Goal: Task Accomplishment & Management: Manage account settings

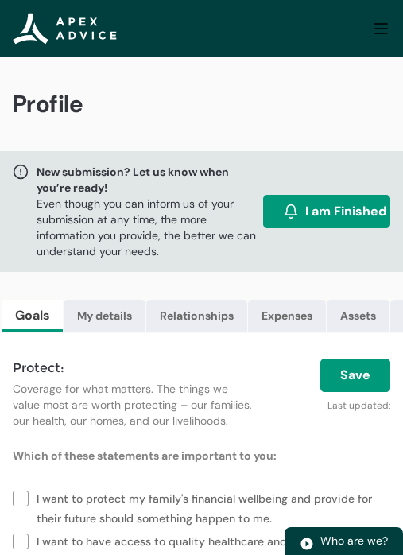
scroll to position [185, 0]
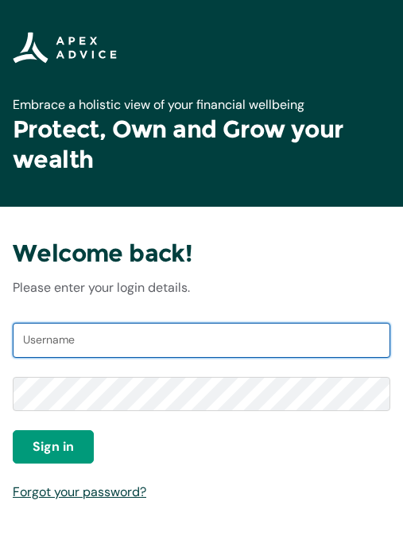
click at [65, 350] on input "Username" at bounding box center [202, 340] width 378 height 35
click at [37, 330] on input "Username" at bounding box center [202, 340] width 378 height 35
type input "Walkertaumanu@gmail.com"
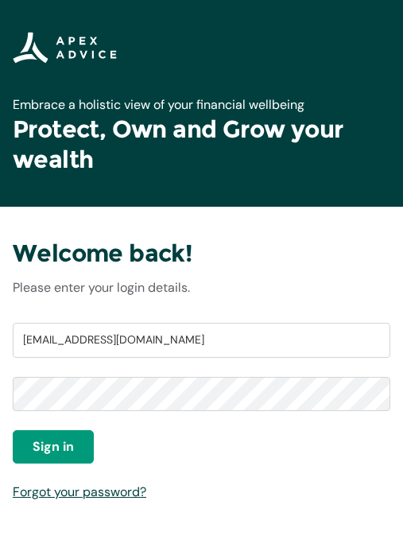
click at [61, 444] on span "Sign in" at bounding box center [53, 446] width 41 height 19
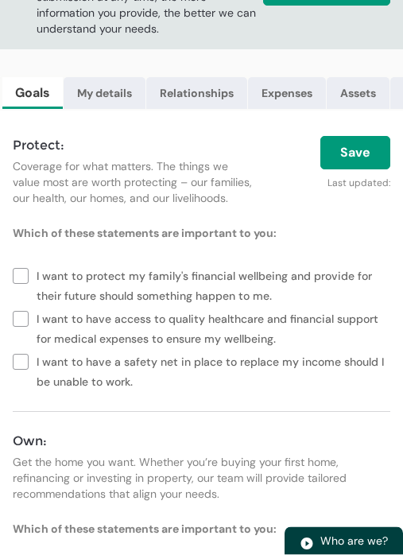
scroll to position [223, 0]
click at [33, 279] on label "I want to protect my family's financial wellbeing and provide for their future …" at bounding box center [202, 284] width 378 height 43
click at [29, 326] on label "I want to have access to quality healthcare and financial support for medical e…" at bounding box center [202, 327] width 378 height 43
click at [14, 366] on label "I want to have a safety net in place to replace my income should I be unable to…" at bounding box center [202, 370] width 378 height 43
type lightning-checkbox-group "I want to protect my family's financial wellbeing and provide for their future …"
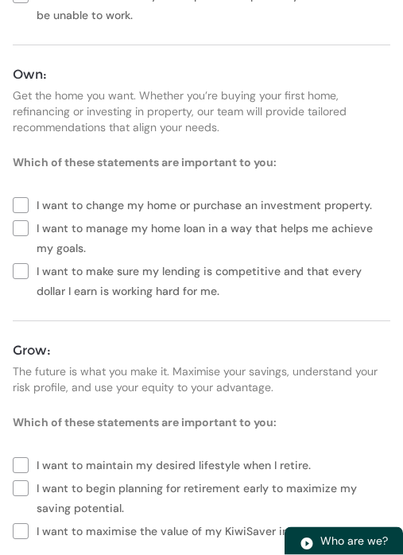
scroll to position [590, 0]
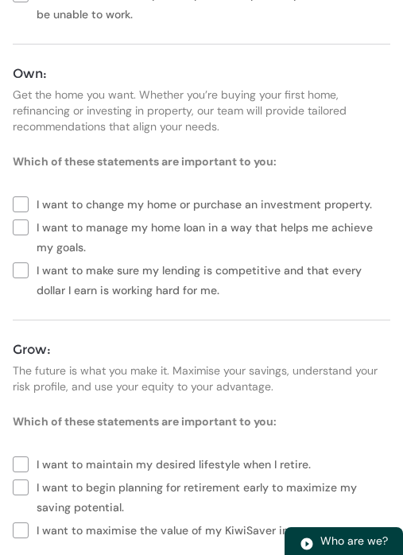
click at [20, 235] on label "I want to manage my home loan in a way that helps me achieve my goals." at bounding box center [202, 236] width 378 height 43
click at [17, 268] on label "I want to make sure my lending is competitive and that every dollar I earn is w…" at bounding box center [202, 279] width 378 height 43
type lightning-checkbox-group "I want to manage my home loan in a way that helps me achieve my goals.,I want t…"
click at [9, 202] on div "Protect: Coverage for what matters. The things we value most are worth protecti…" at bounding box center [201, 174] width 403 height 863
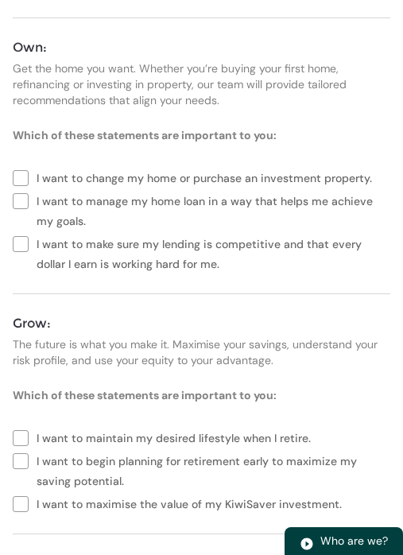
click at [21, 437] on label "I want to maintain my desired lifestyle when I retire." at bounding box center [165, 437] width 305 height 23
click at [21, 466] on label "I want to begin planning for retirement early to maximize my saving potential." at bounding box center [202, 470] width 378 height 43
click at [20, 508] on label "I want to maximise the value of my KiwiSaver investment." at bounding box center [181, 503] width 336 height 23
type lightning-checkbox-group "I want to maintain my desired lifestyle when I retire.,I want to begin planning…"
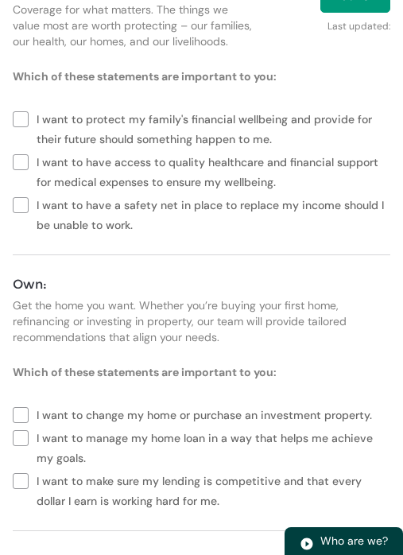
scroll to position [377, 0]
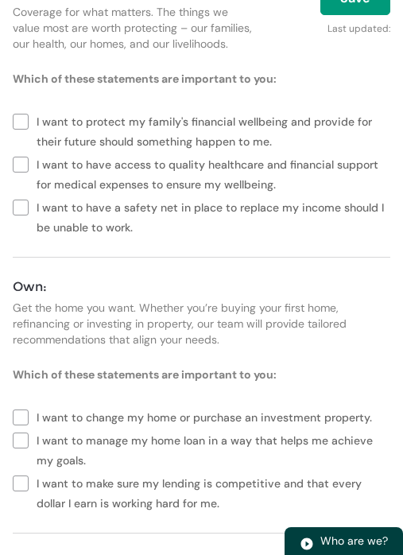
click at [14, 422] on label "I want to change my home or purchase an investment property." at bounding box center [196, 416] width 366 height 23
type lightning-checkbox-group "I want to change my home or purchase an investment property.,I want to manage m…"
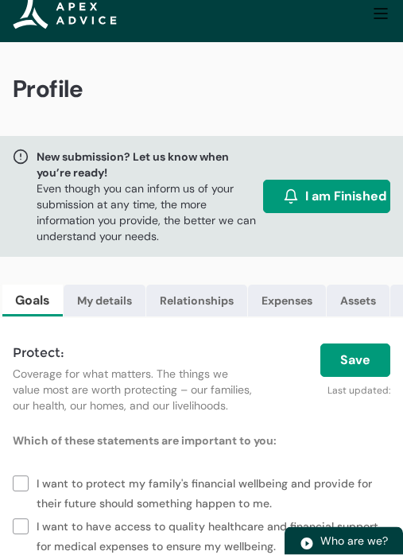
scroll to position [0, 0]
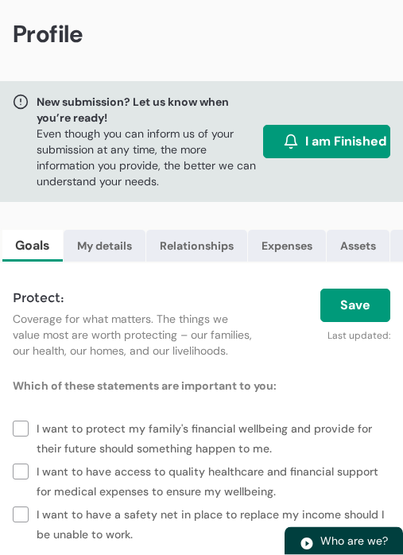
click at [354, 308] on button "Save" at bounding box center [356, 306] width 70 height 33
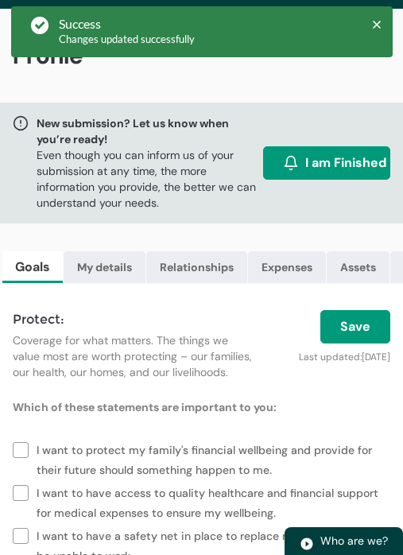
scroll to position [48, 0]
click at [79, 269] on link "My details" at bounding box center [105, 268] width 82 height 32
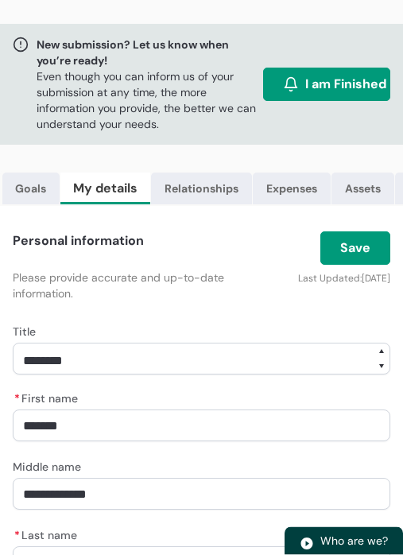
scroll to position [122, 0]
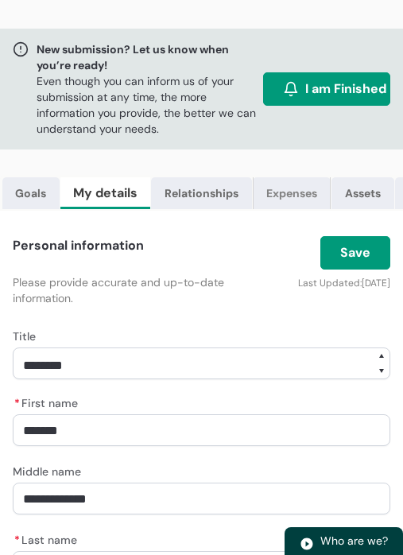
click at [291, 200] on link "Expenses" at bounding box center [292, 193] width 78 height 32
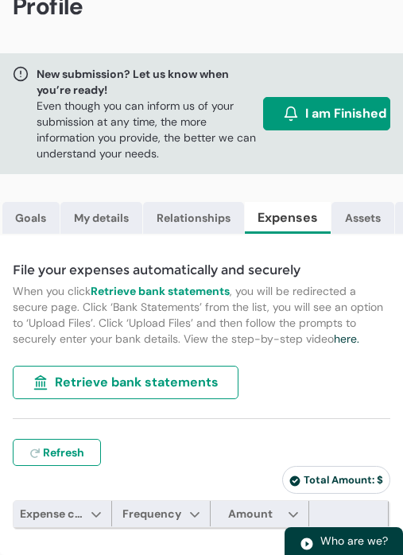
scroll to position [74, 0]
